Goal: Task Accomplishment & Management: Manage account settings

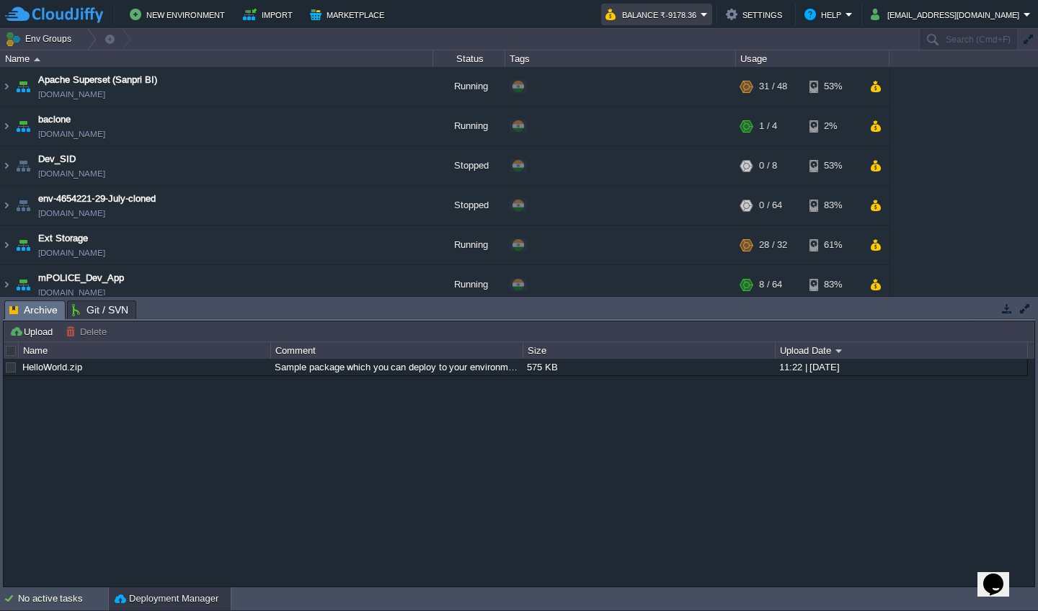
click at [521, 16] on em "Balance ₹-9178.36" at bounding box center [656, 14] width 102 height 17
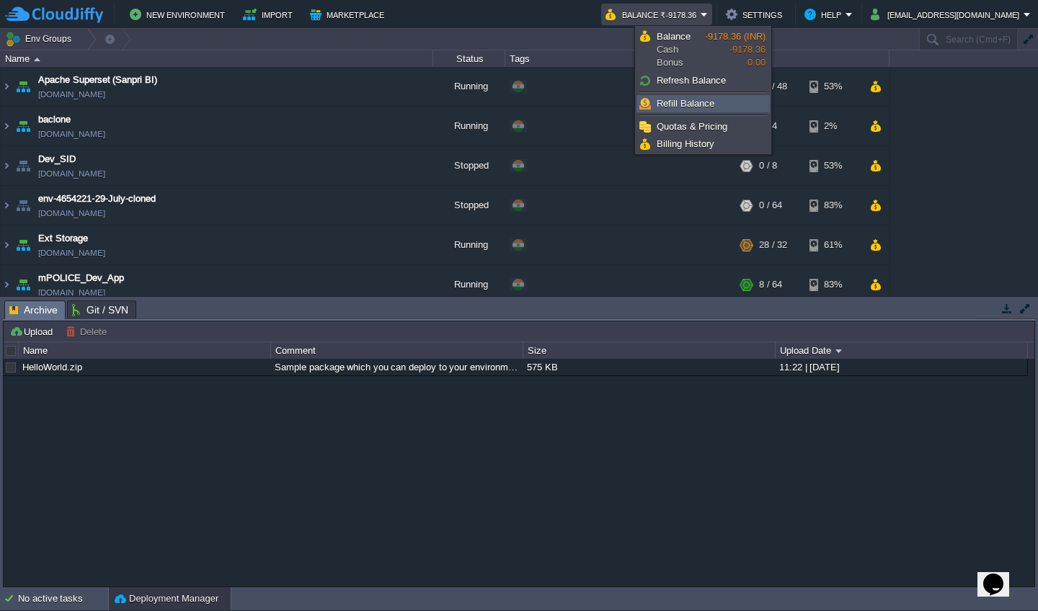
click at [521, 107] on link "Refill Balance" at bounding box center [703, 104] width 132 height 16
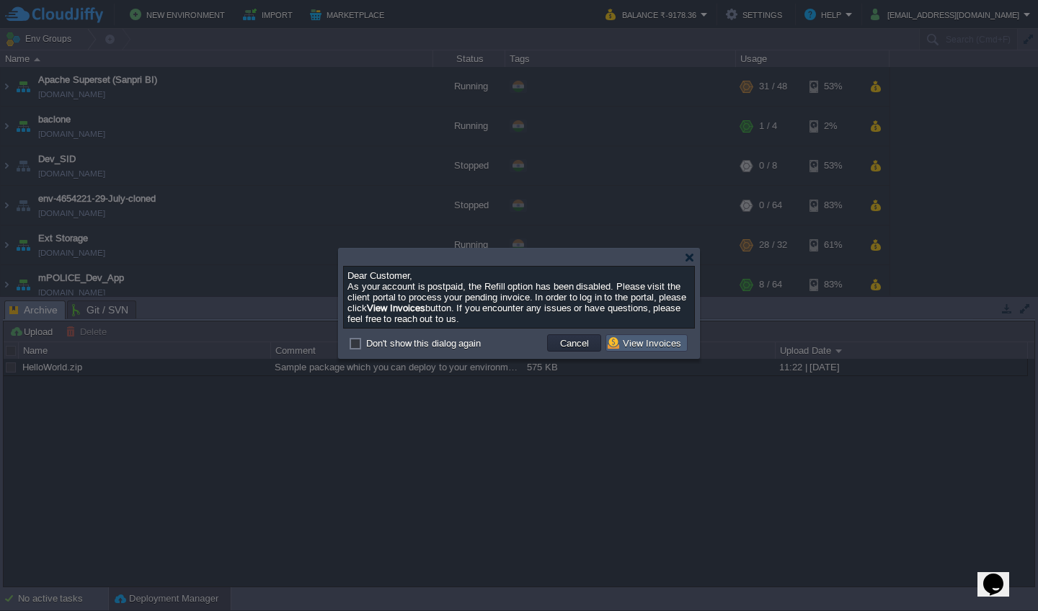
click at [521, 349] on button "View Invoices" at bounding box center [646, 343] width 78 height 13
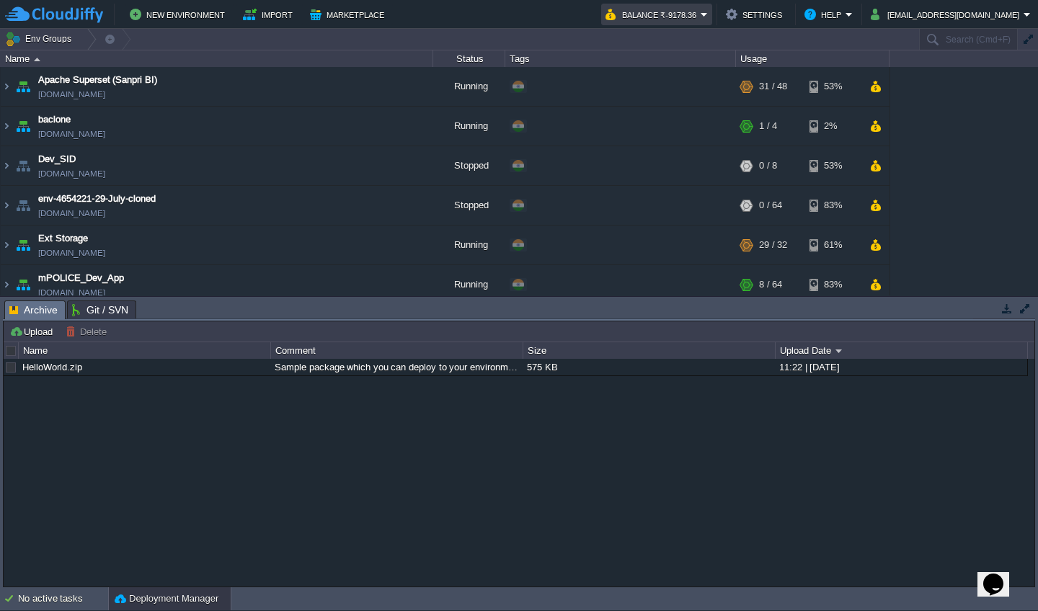
click at [521, 18] on button "Balance ₹-9178.36" at bounding box center [652, 14] width 95 height 17
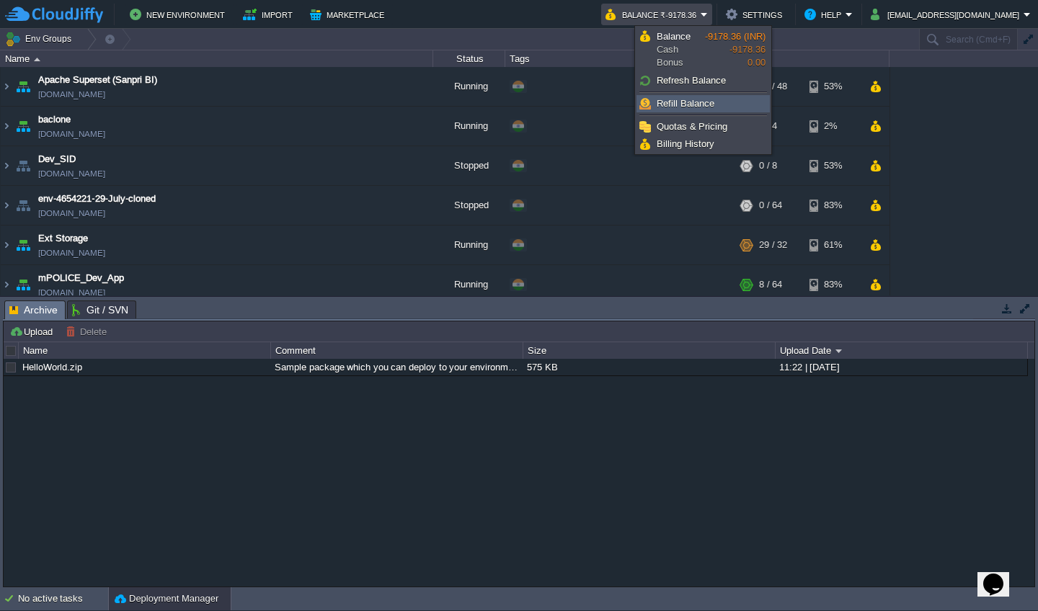
click at [521, 102] on span "Refill Balance" at bounding box center [685, 103] width 58 height 11
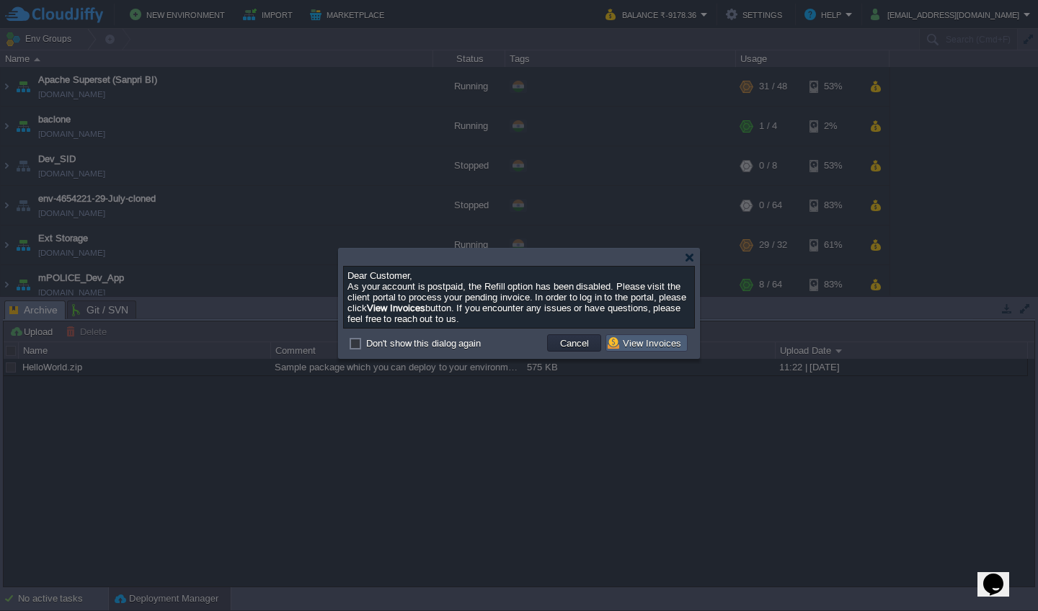
click at [521, 352] on td "View Invoices" at bounding box center [646, 342] width 82 height 17
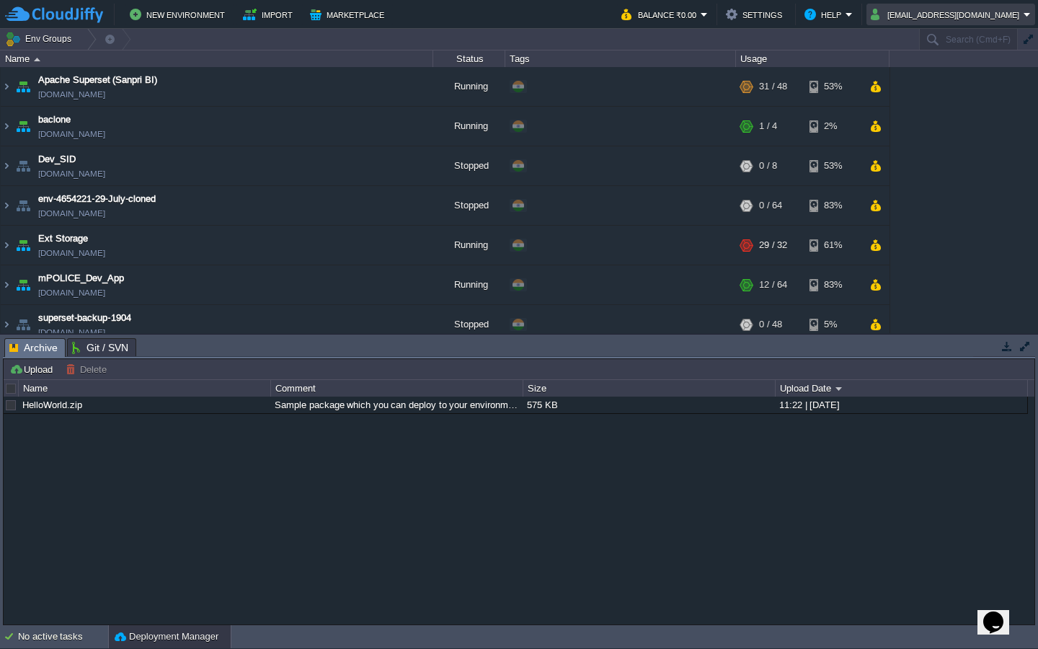
click at [1001, 14] on button "[EMAIL_ADDRESS][DOMAIN_NAME]" at bounding box center [946, 14] width 153 height 17
click at [974, 76] on span "Sign out" at bounding box center [957, 76] width 35 height 11
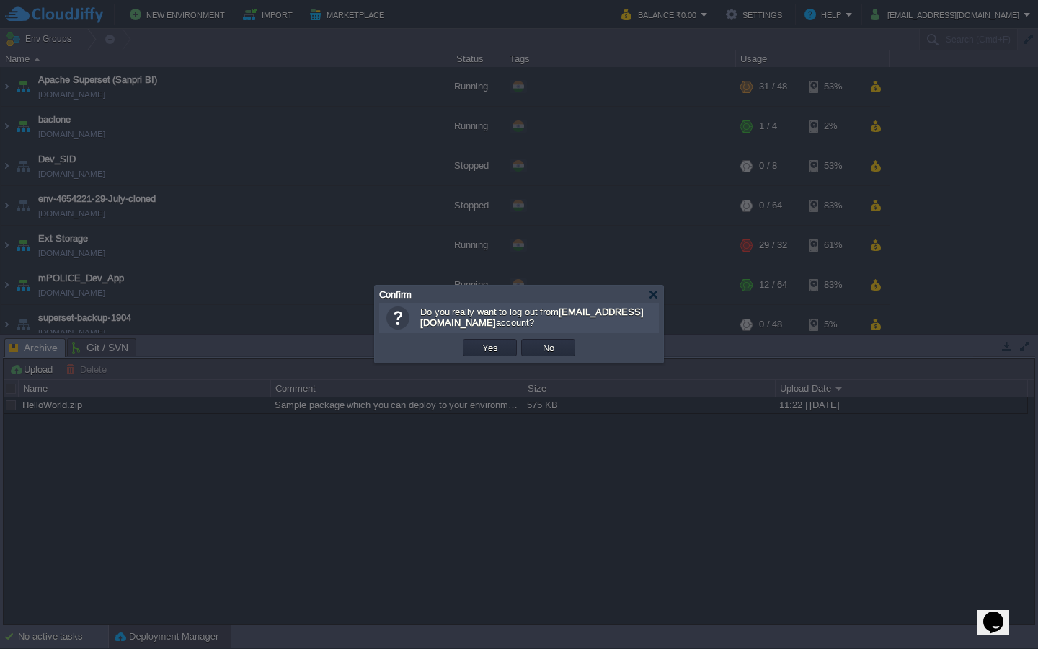
click at [489, 338] on td "Yes" at bounding box center [489, 348] width 58 height 22
click at [489, 346] on button "Yes" at bounding box center [490, 347] width 24 height 13
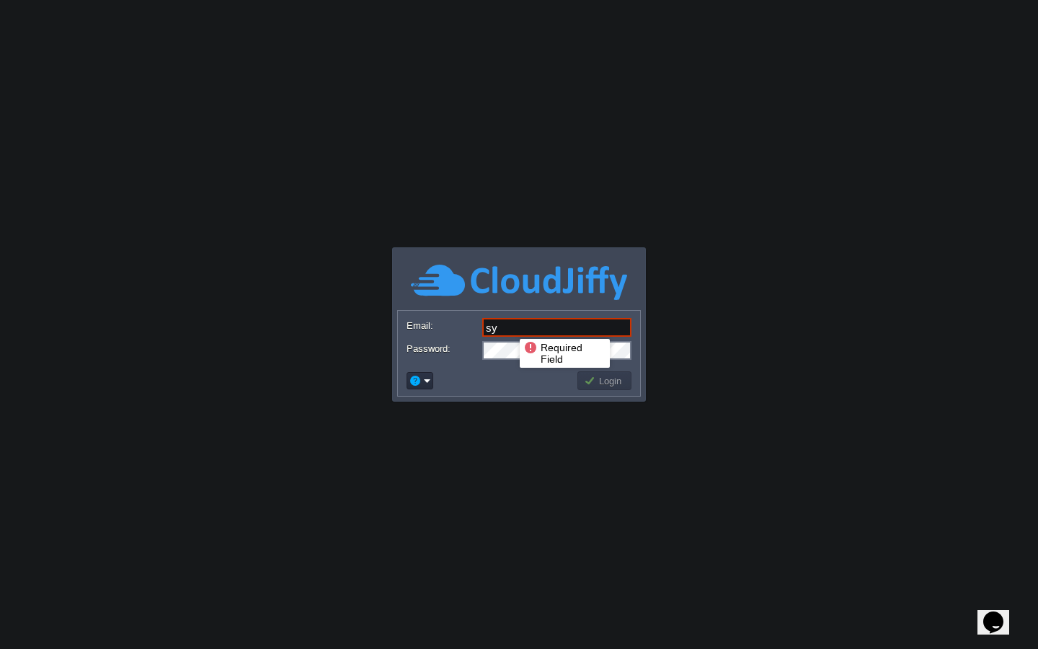
type input "system@sanpri.net"
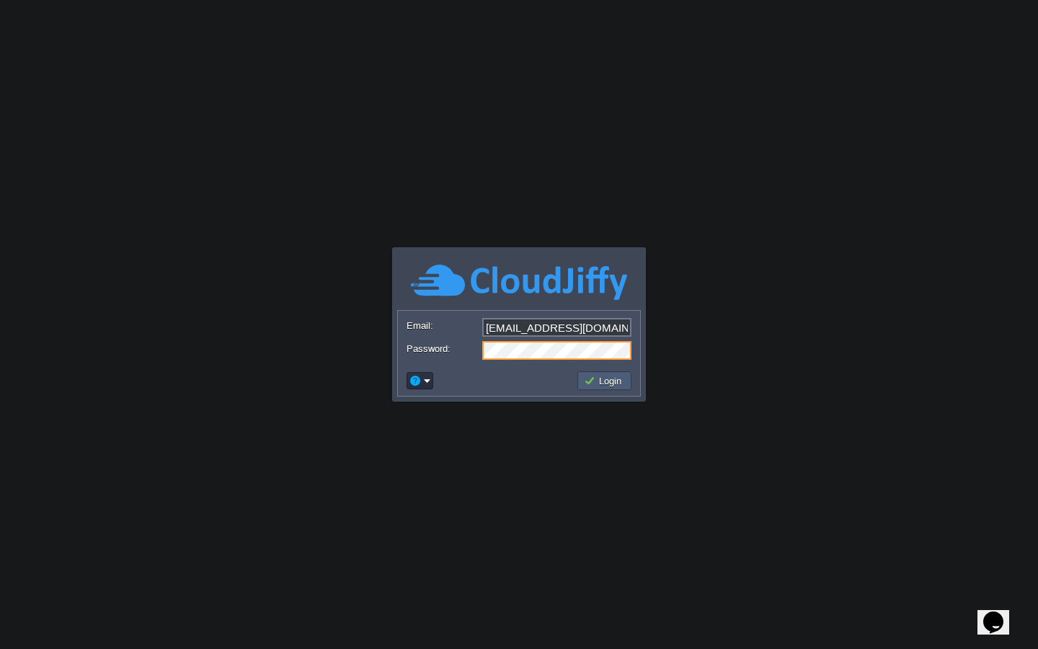
click at [602, 383] on button "Login" at bounding box center [605, 380] width 42 height 13
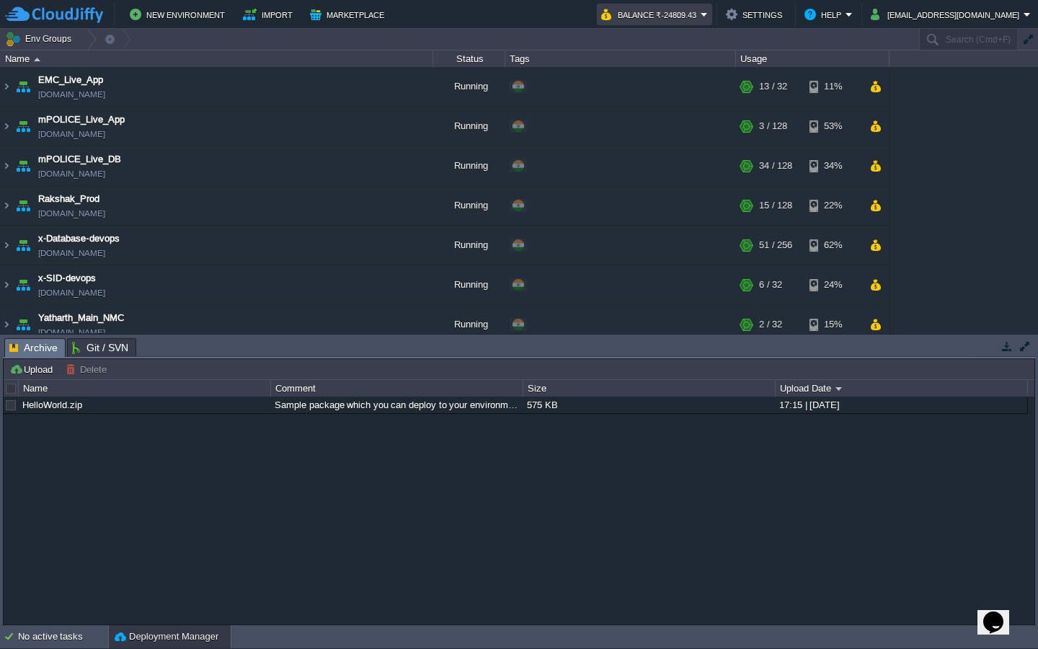
click at [700, 16] on button "Balance ₹-24809.43" at bounding box center [650, 14] width 99 height 17
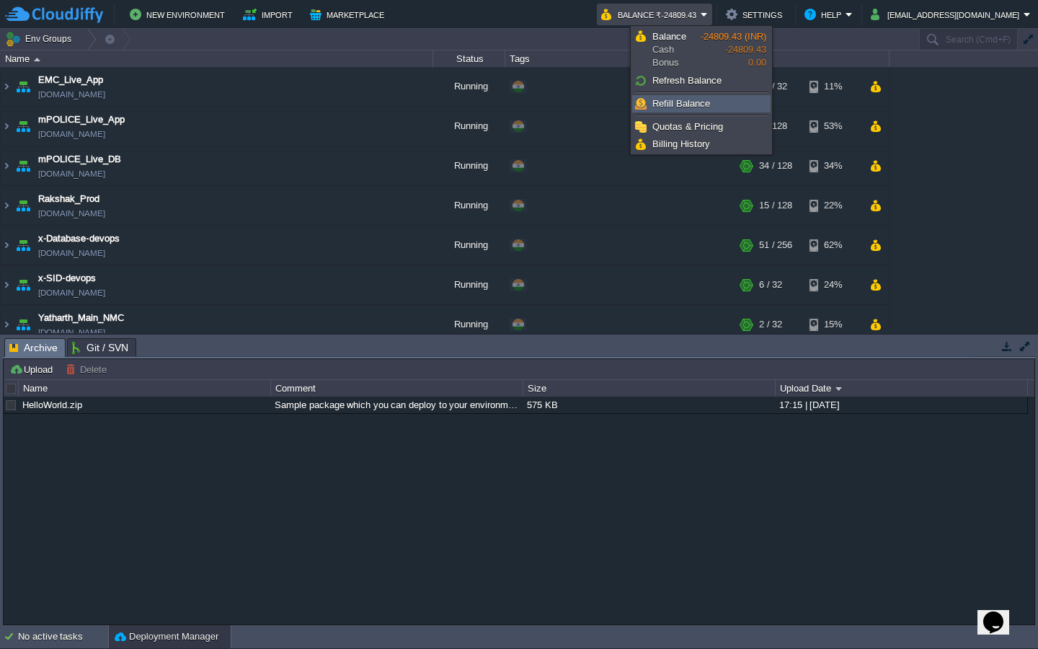
click at [715, 108] on link "Refill Balance" at bounding box center [701, 104] width 137 height 16
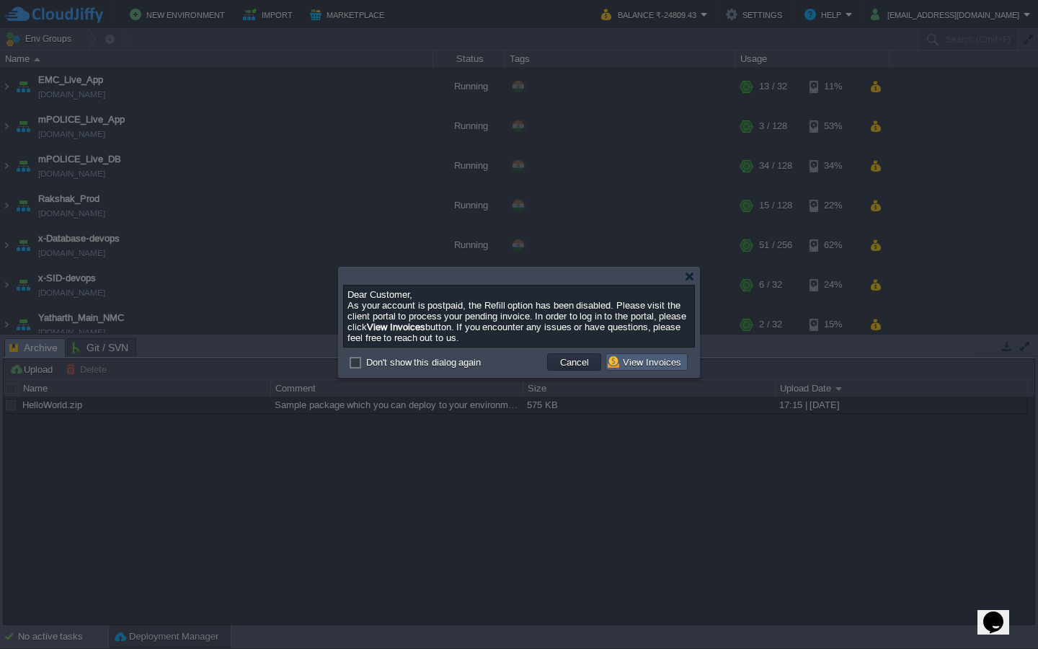
click at [643, 370] on td "View Invoices" at bounding box center [646, 361] width 82 height 17
